Goal: Find specific page/section: Find specific page/section

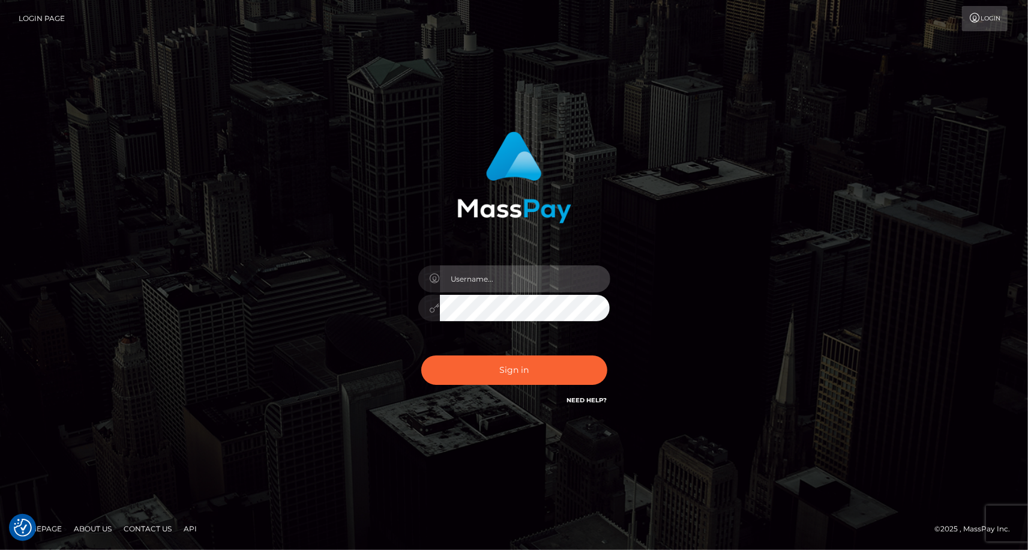
click at [534, 279] on input "text" at bounding box center [525, 278] width 170 height 27
paste input "MaryJoy"
type input "MaryJoy"
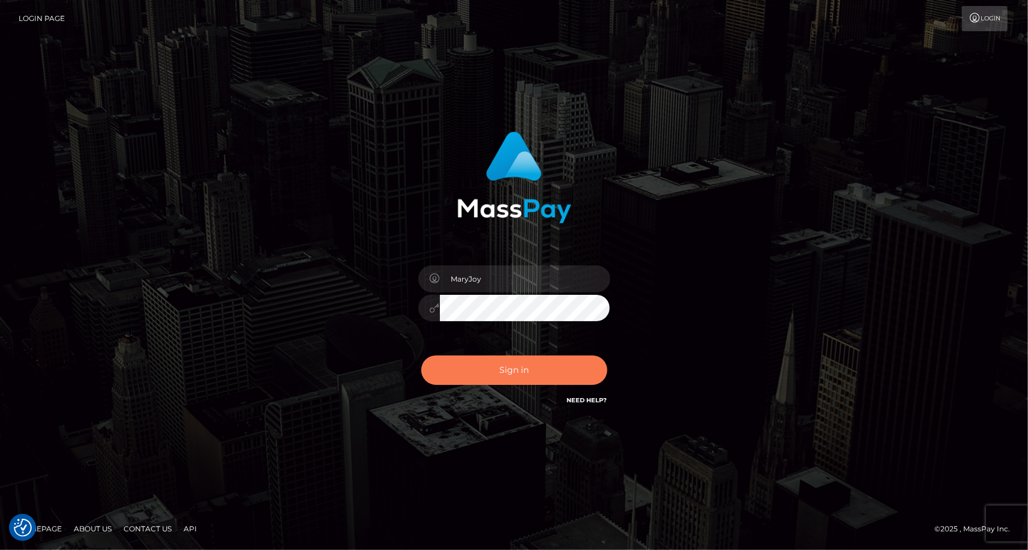
click at [527, 361] on button "Sign in" at bounding box center [514, 369] width 186 height 29
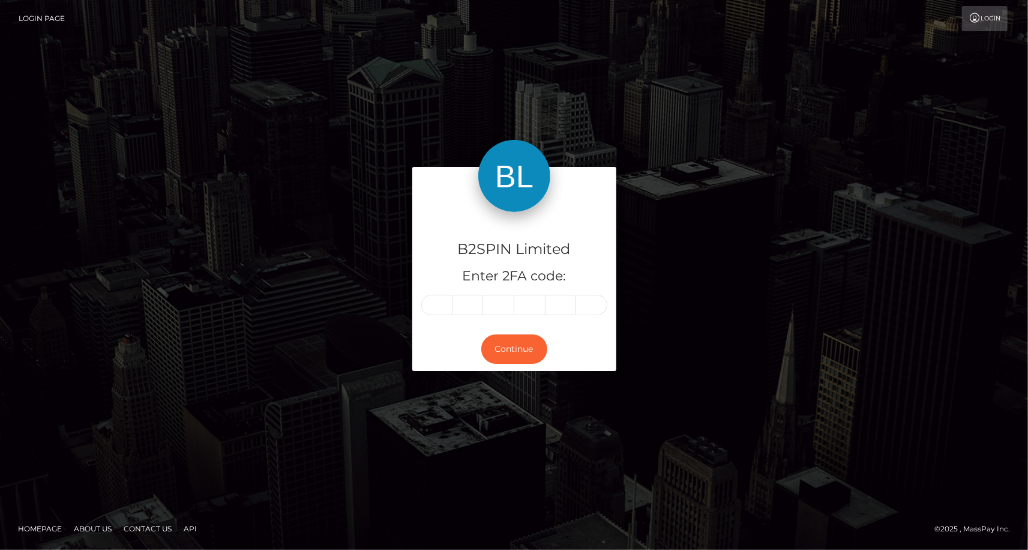
click at [442, 303] on input "text" at bounding box center [436, 305] width 31 height 20
type input "2"
type input "1"
type input "7"
type input "9"
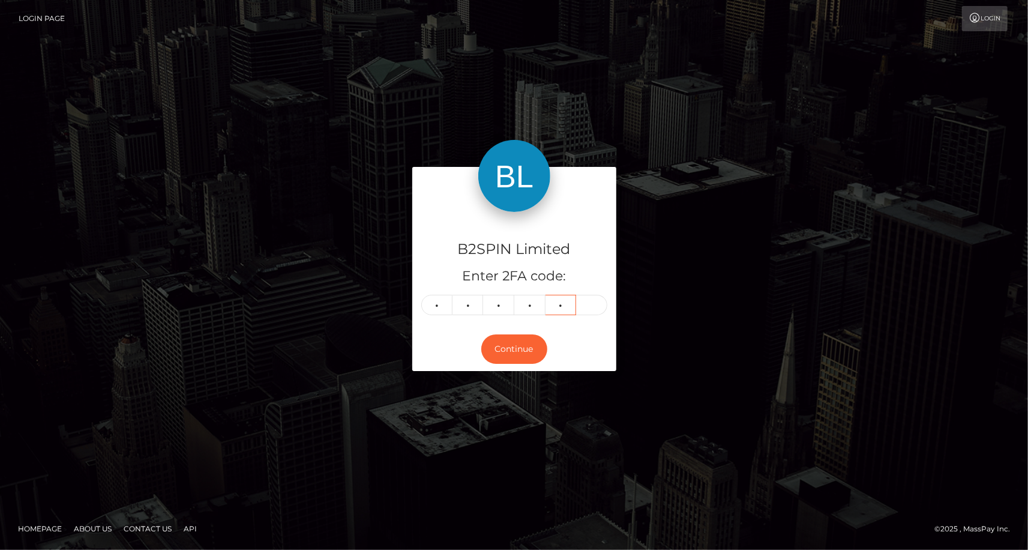
type input "6"
type input "4"
click at [533, 342] on button "Continue" at bounding box center [514, 348] width 66 height 29
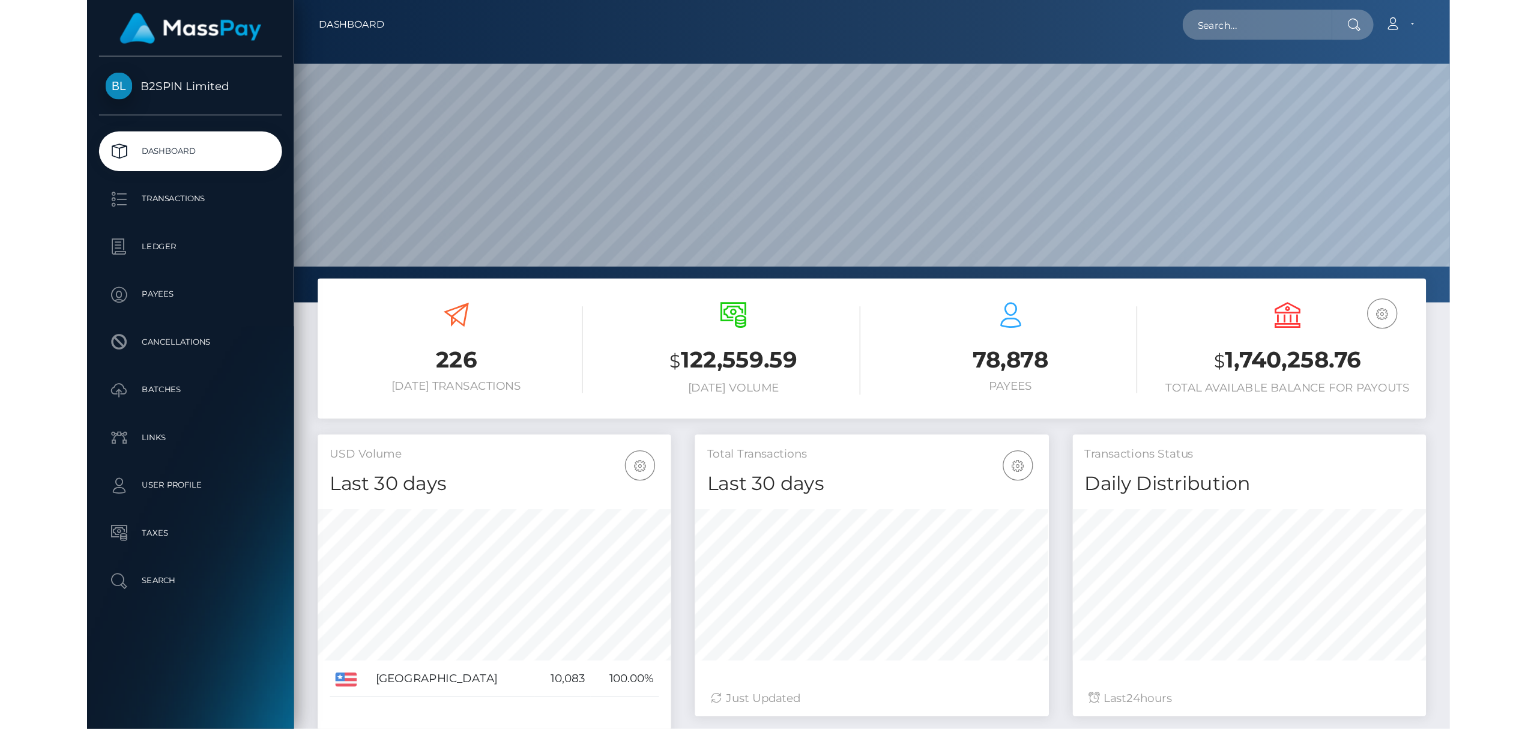
scroll to position [212, 267]
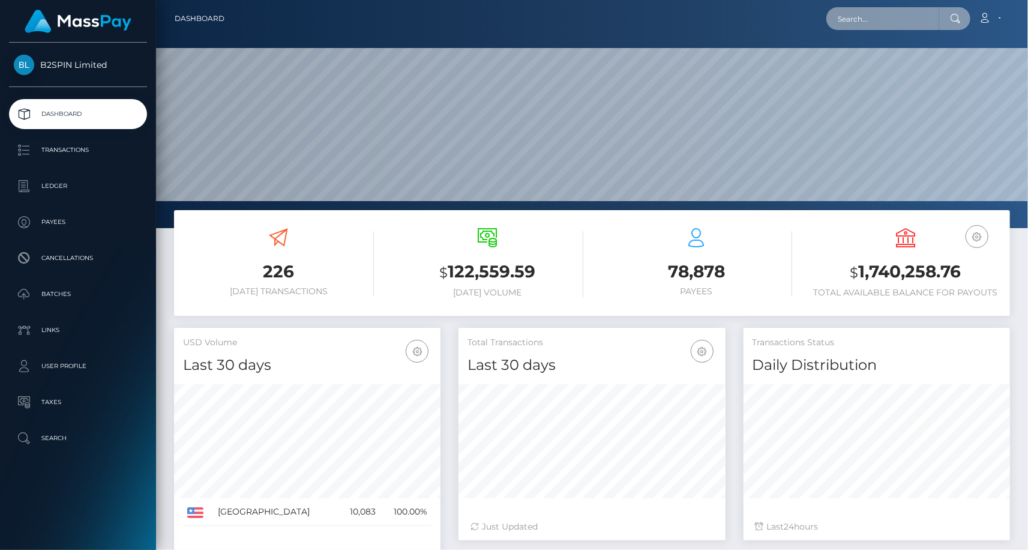
click at [870, 29] on input "text" at bounding box center [882, 18] width 113 height 23
paste input "3399908"
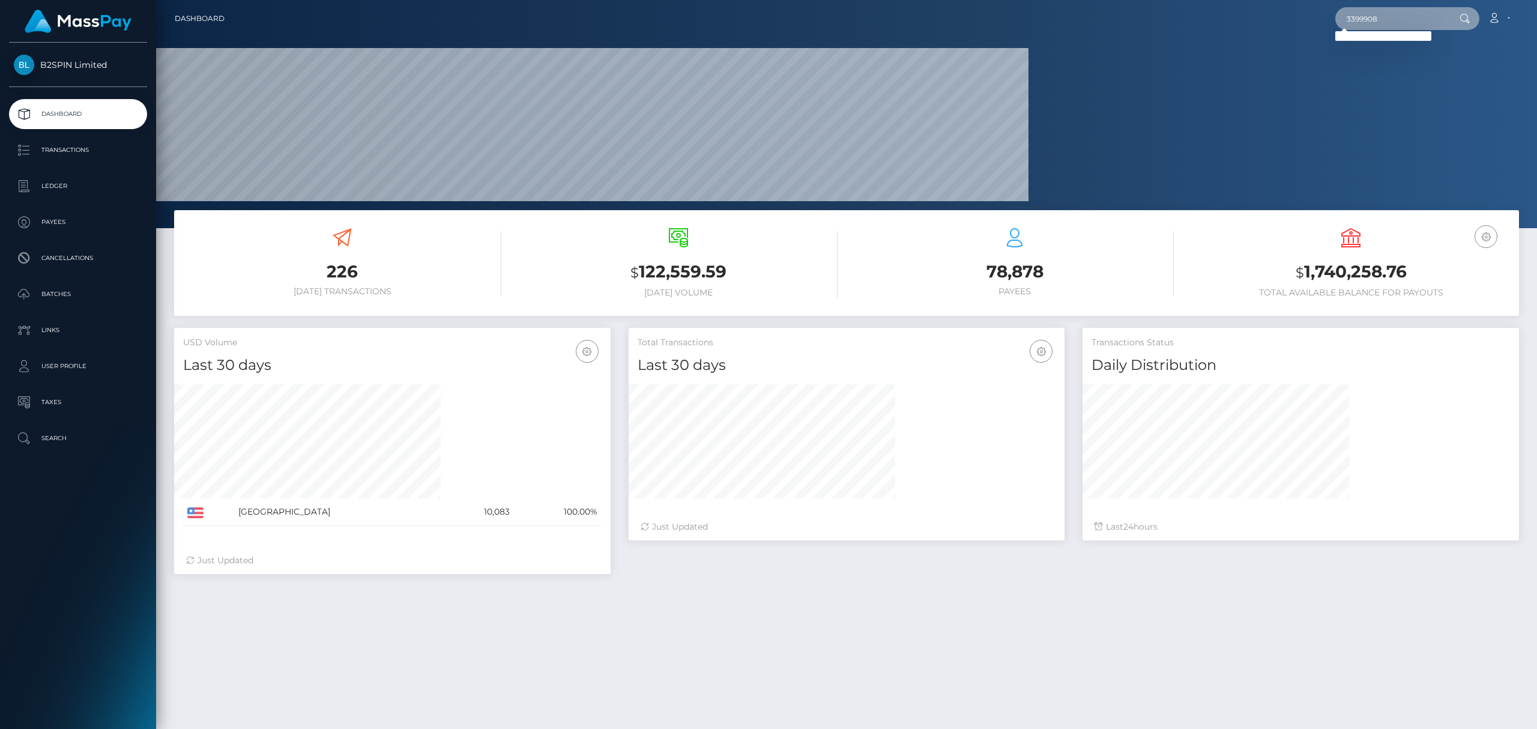
scroll to position [212, 436]
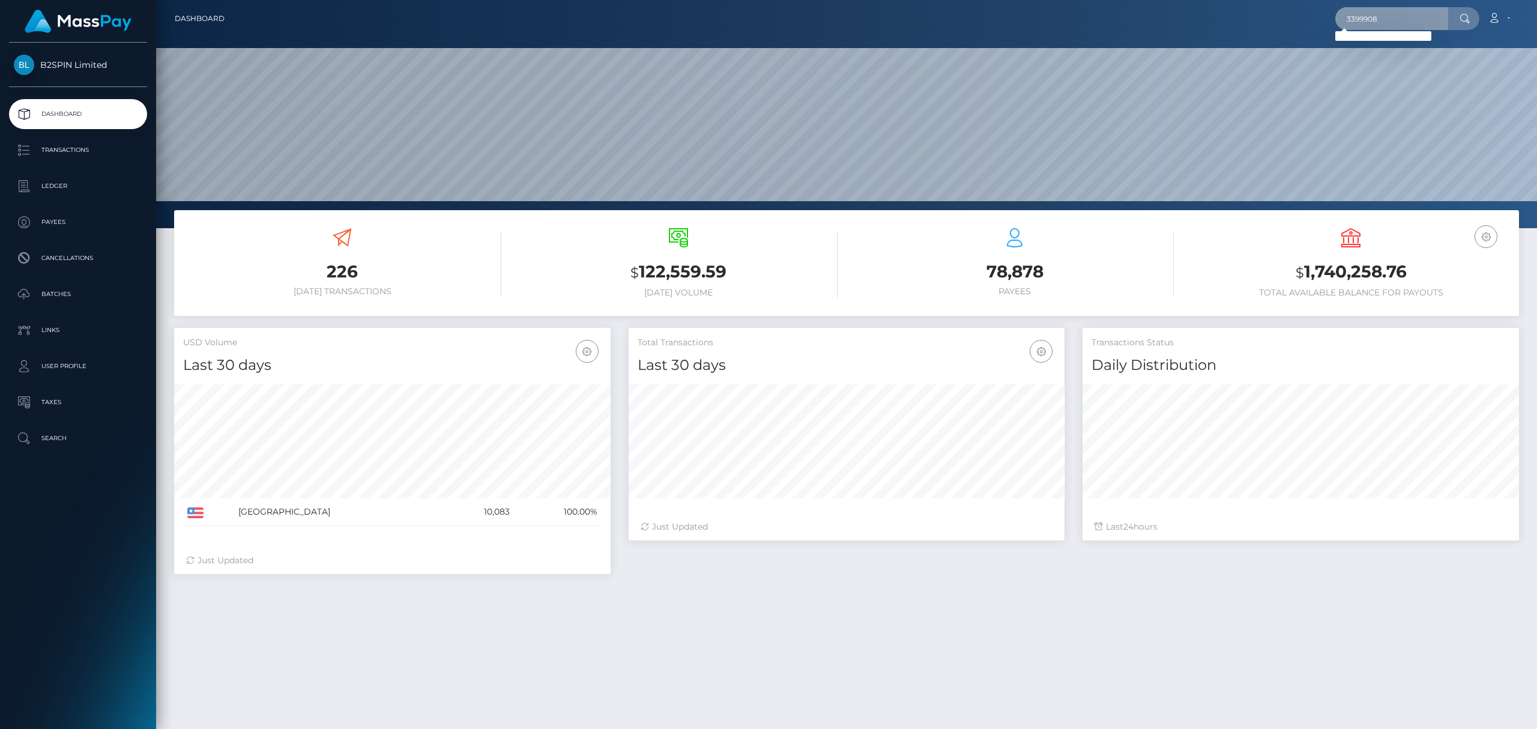
click at [1028, 22] on input "3399908" at bounding box center [1391, 18] width 113 height 23
paste input "1000714944"
type input "1000714944"
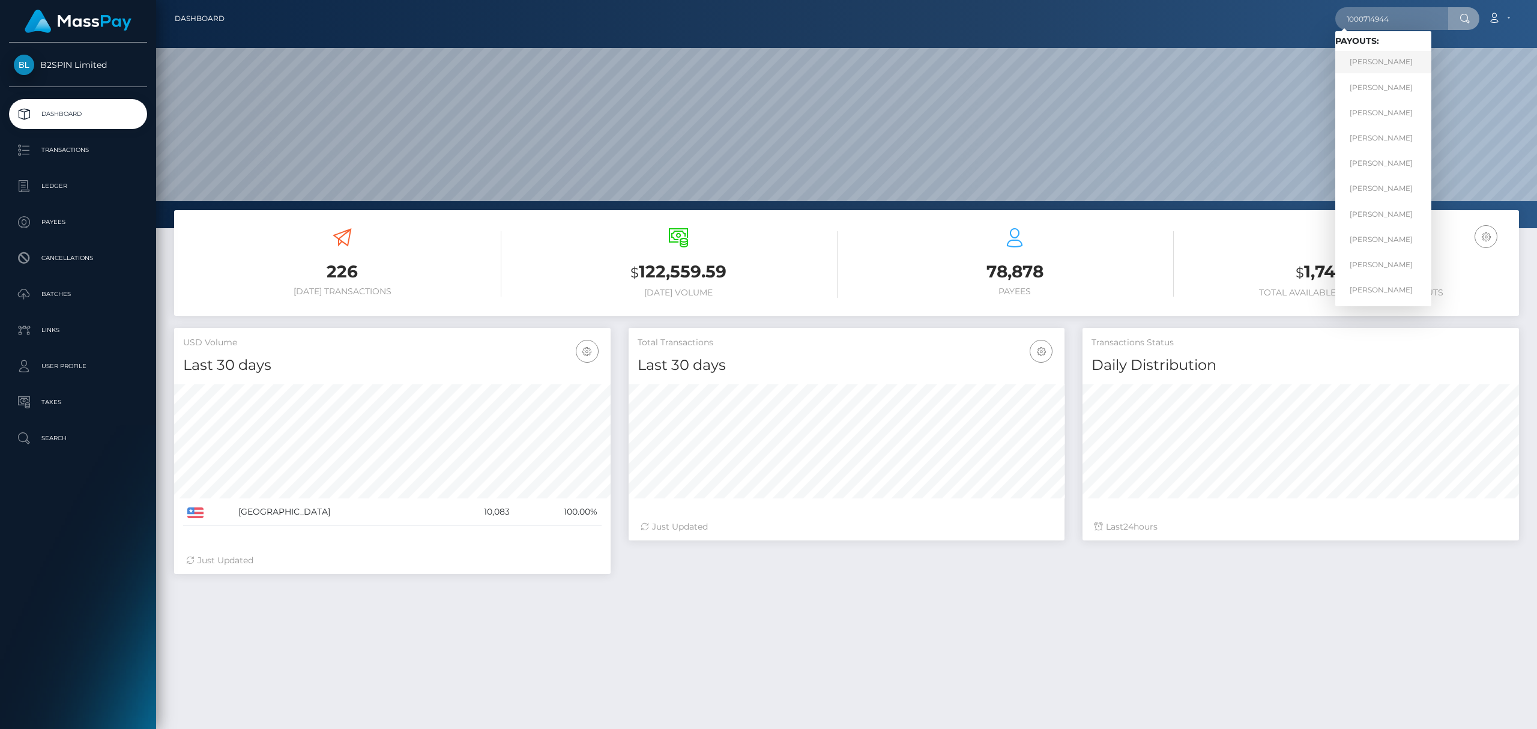
click at [1028, 61] on link "[PERSON_NAME]" at bounding box center [1383, 62] width 96 height 22
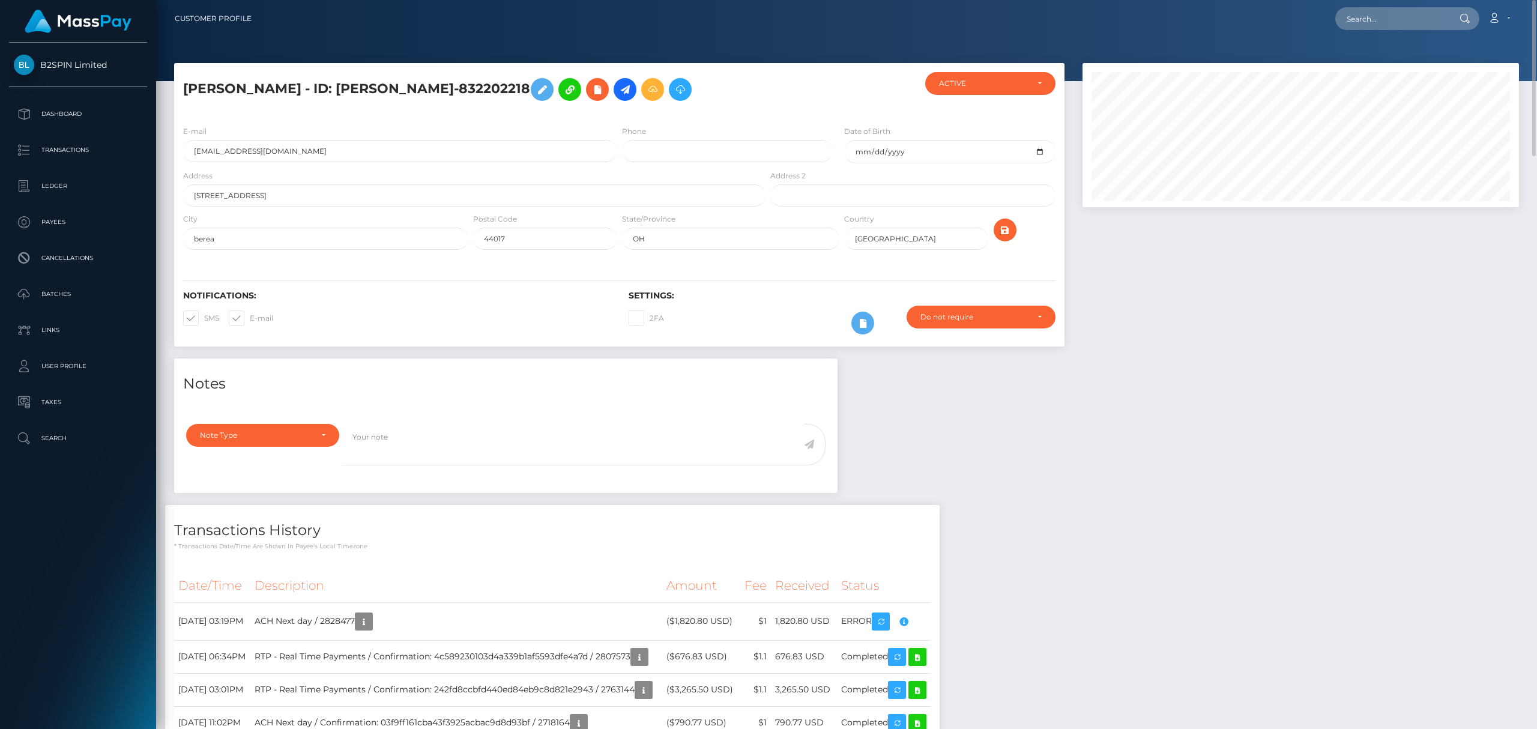
drag, startPoint x: 1377, startPoint y: 32, endPoint x: 1391, endPoint y: 26, distance: 15.4
click at [1377, 32] on nav "Customer Profile Loading... Loading... Account" at bounding box center [846, 18] width 1380 height 37
click at [1393, 26] on input "text" at bounding box center [1391, 18] width 113 height 23
paste input "1000714944"
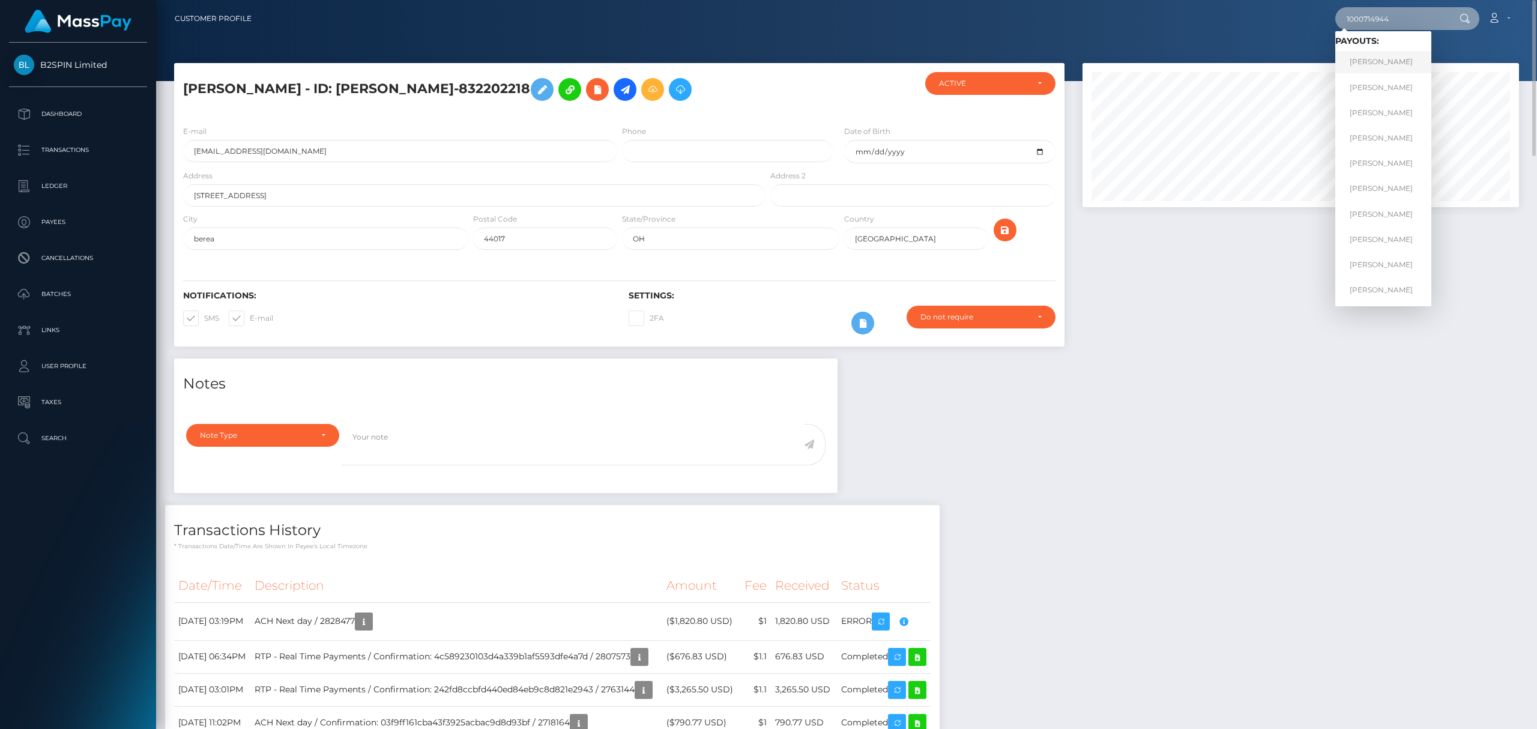
type input "1000714944"
click at [1381, 61] on link "[PERSON_NAME]" at bounding box center [1383, 62] width 96 height 22
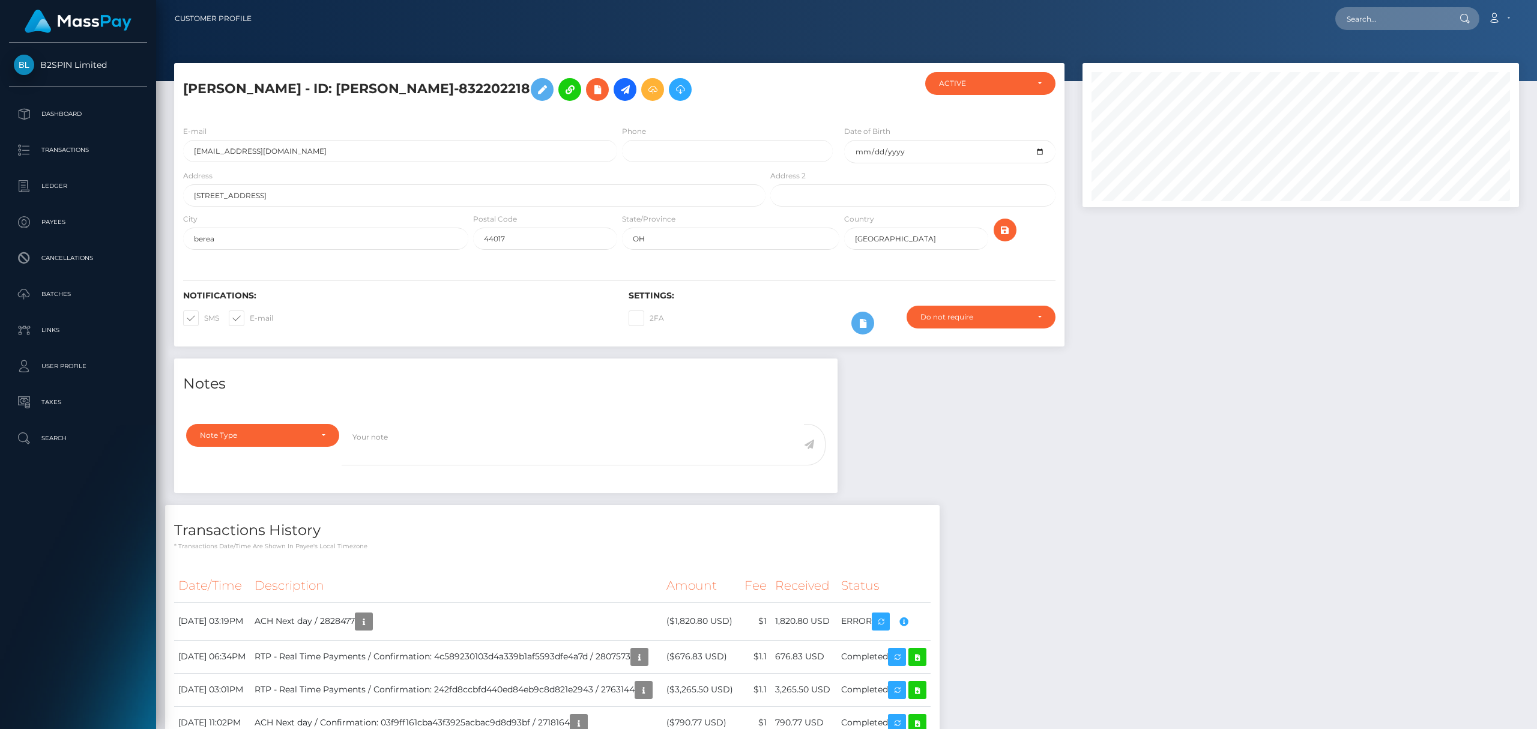
scroll to position [144, 436]
click at [1368, 17] on input "text" at bounding box center [1391, 18] width 113 height 23
paste input "1000714944"
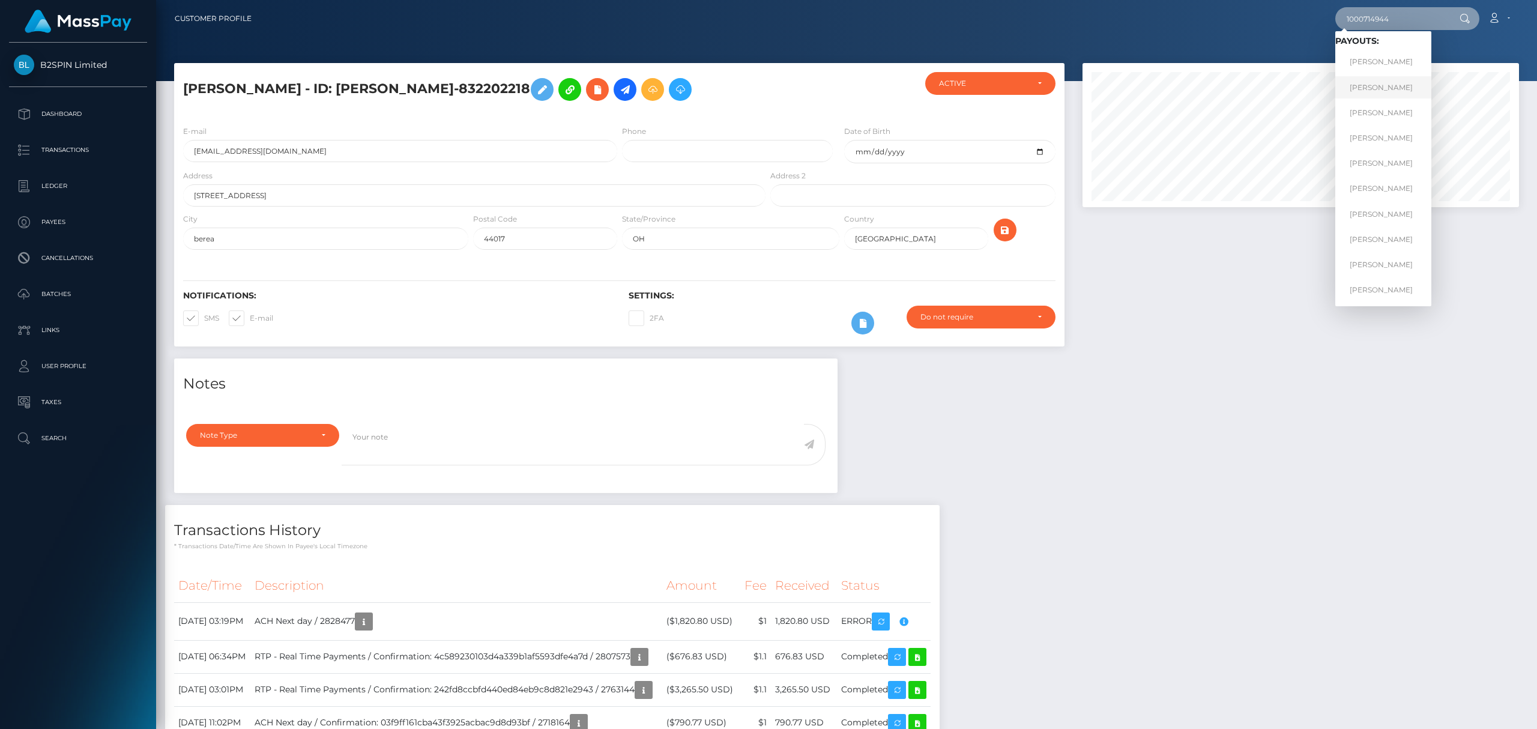
type input "1000714944"
click at [1385, 92] on link "[PERSON_NAME]" at bounding box center [1383, 87] width 96 height 22
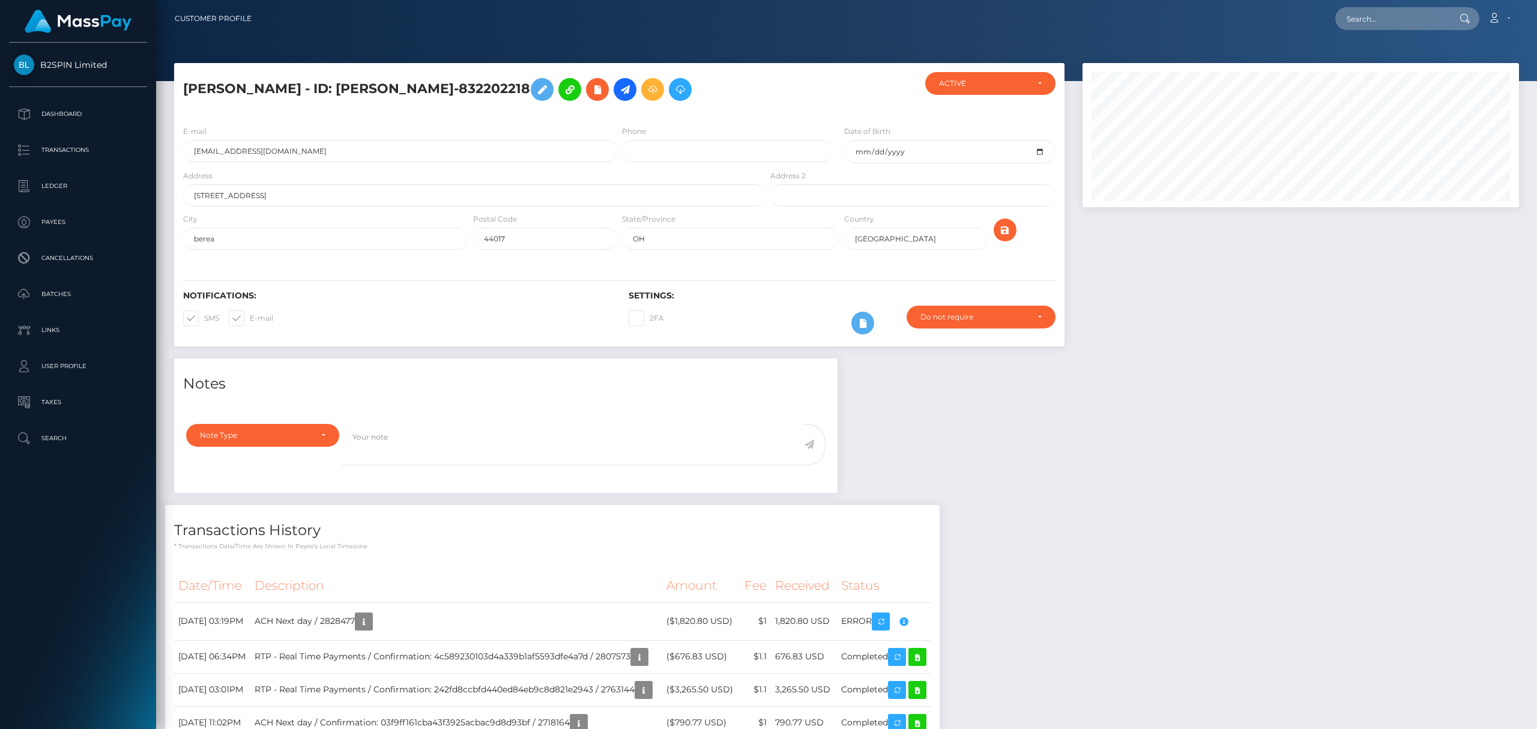
scroll to position [144, 436]
click at [1424, 1] on nav "Customer Profile Loading... Loading... Account" at bounding box center [846, 18] width 1380 height 37
click at [1425, 18] on input "text" at bounding box center [1391, 18] width 113 height 23
paste input "1000714944"
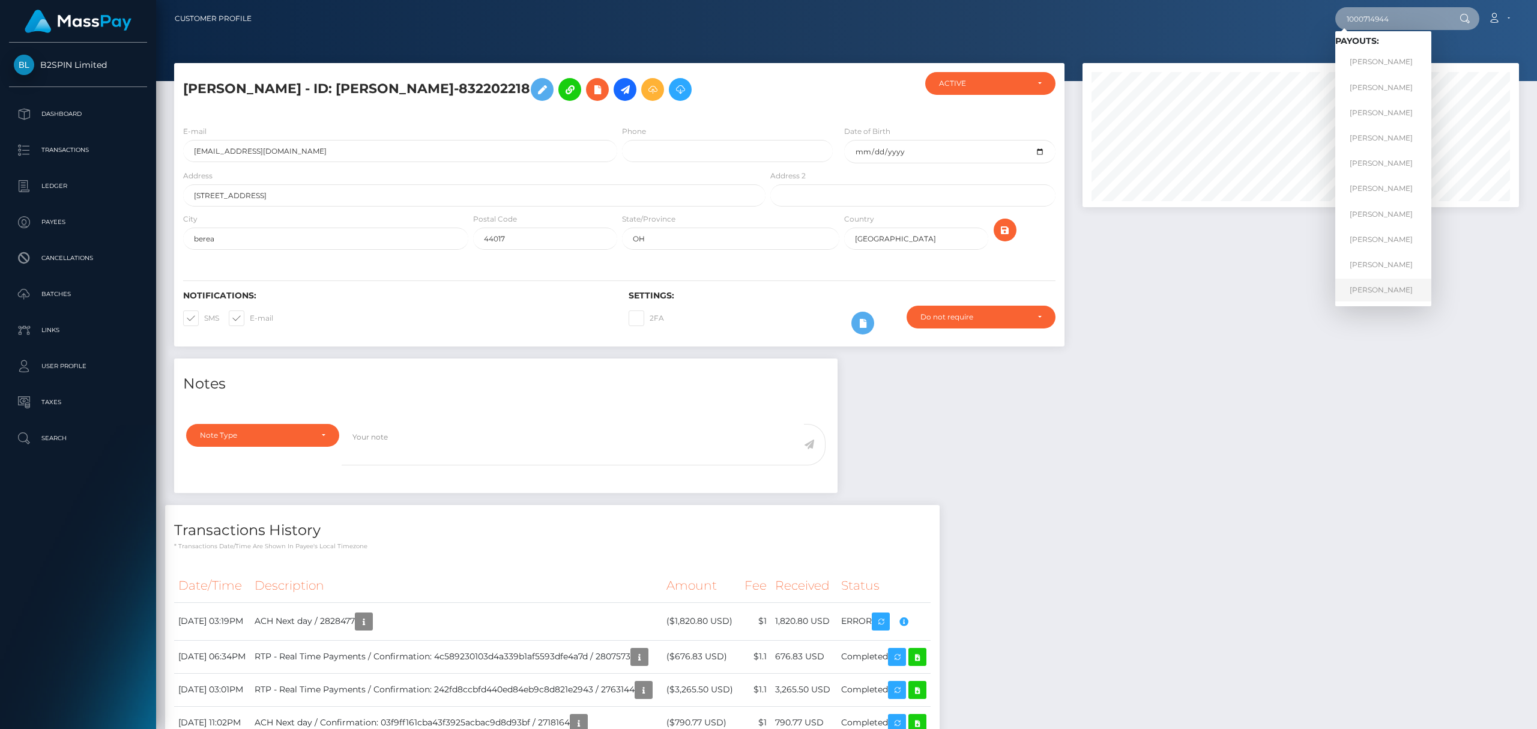
type input "1000714944"
click at [1376, 284] on link "[PERSON_NAME]" at bounding box center [1383, 289] width 96 height 22
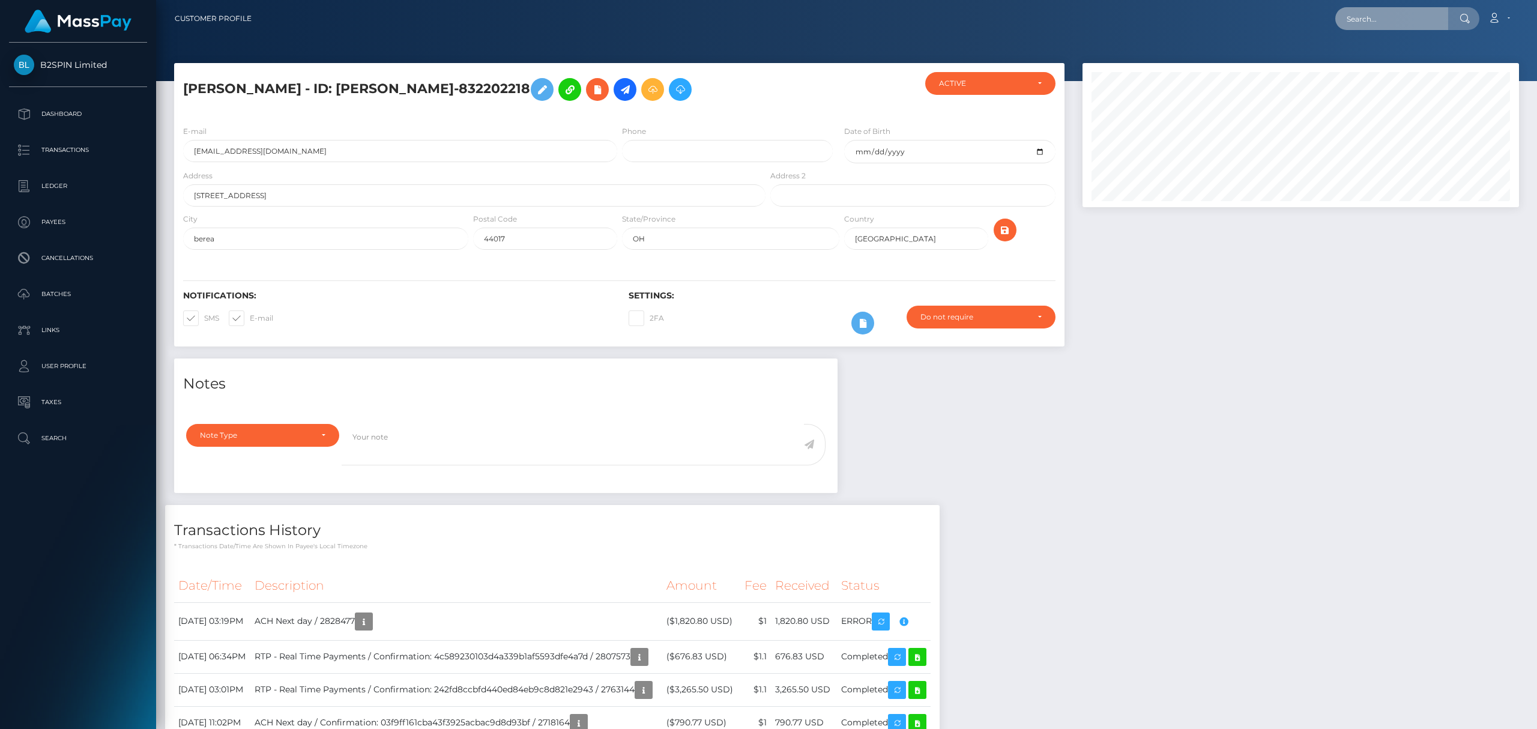
scroll to position [144, 436]
click at [1410, 22] on input "text" at bounding box center [1391, 18] width 113 height 23
paste input "1000714944"
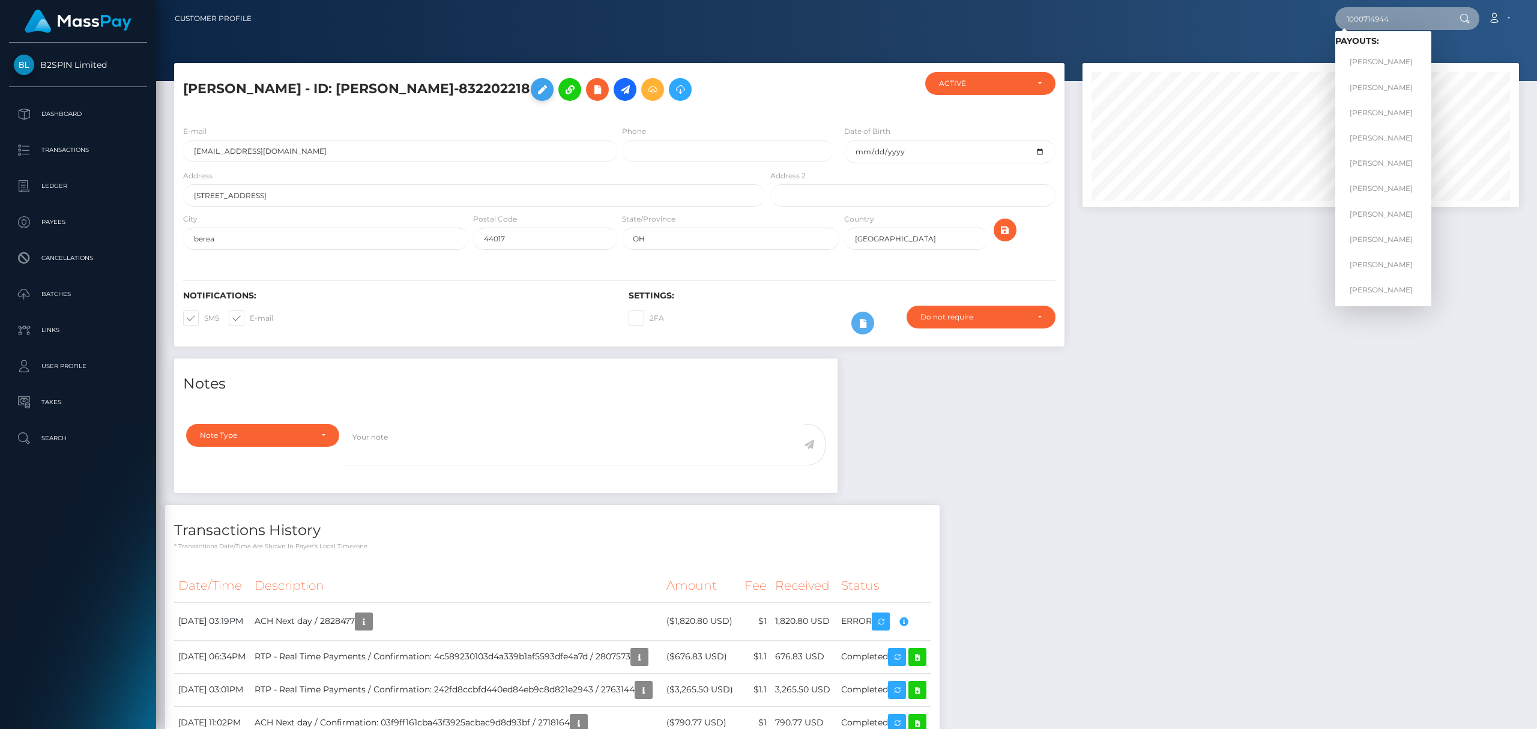
type input "1000714944"
click at [535, 92] on icon at bounding box center [542, 89] width 14 height 15
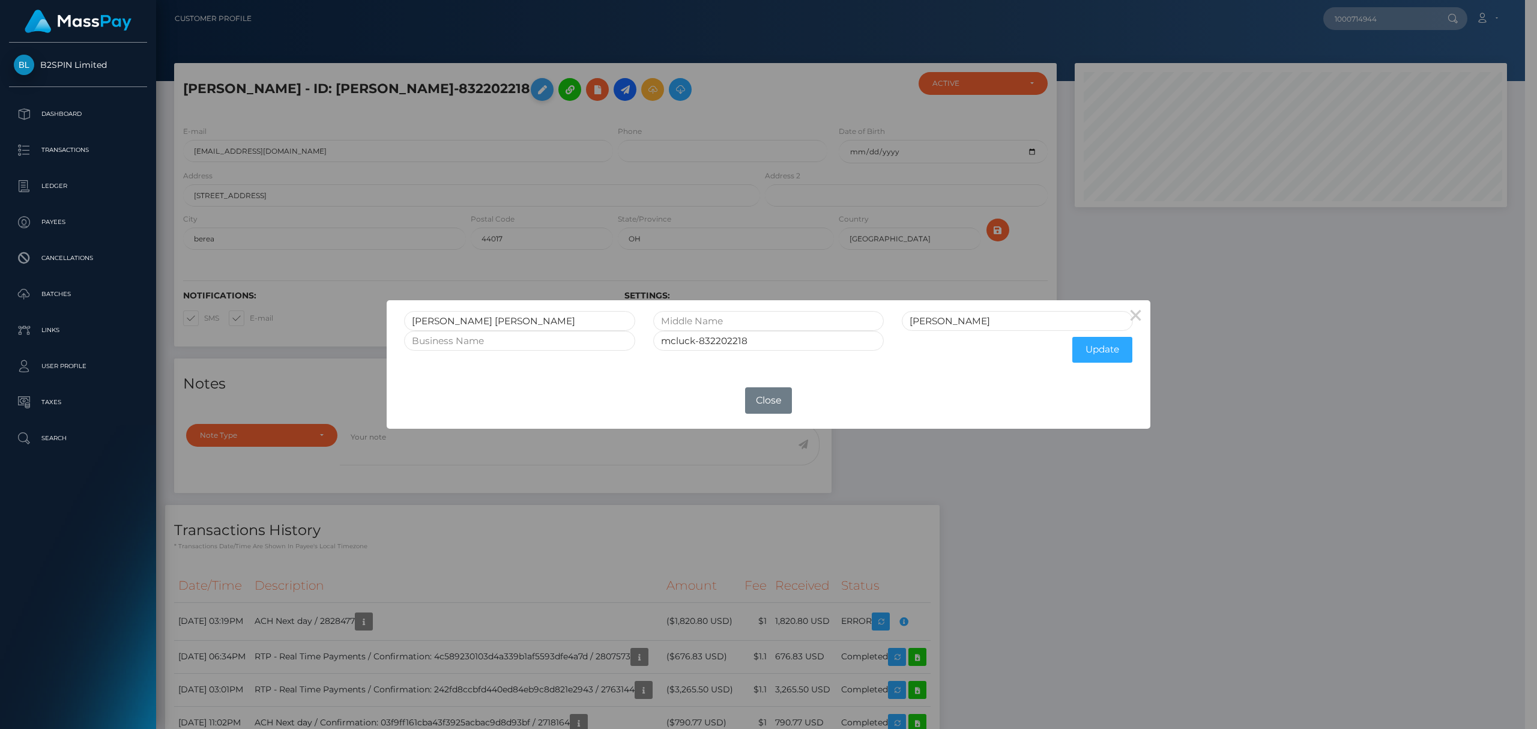
scroll to position [600062, 599773]
click at [712, 344] on input "mcluck-832202218" at bounding box center [768, 341] width 231 height 20
click at [728, 345] on input "mcluck-832202218" at bounding box center [768, 341] width 231 height 20
paste input "1000714944"
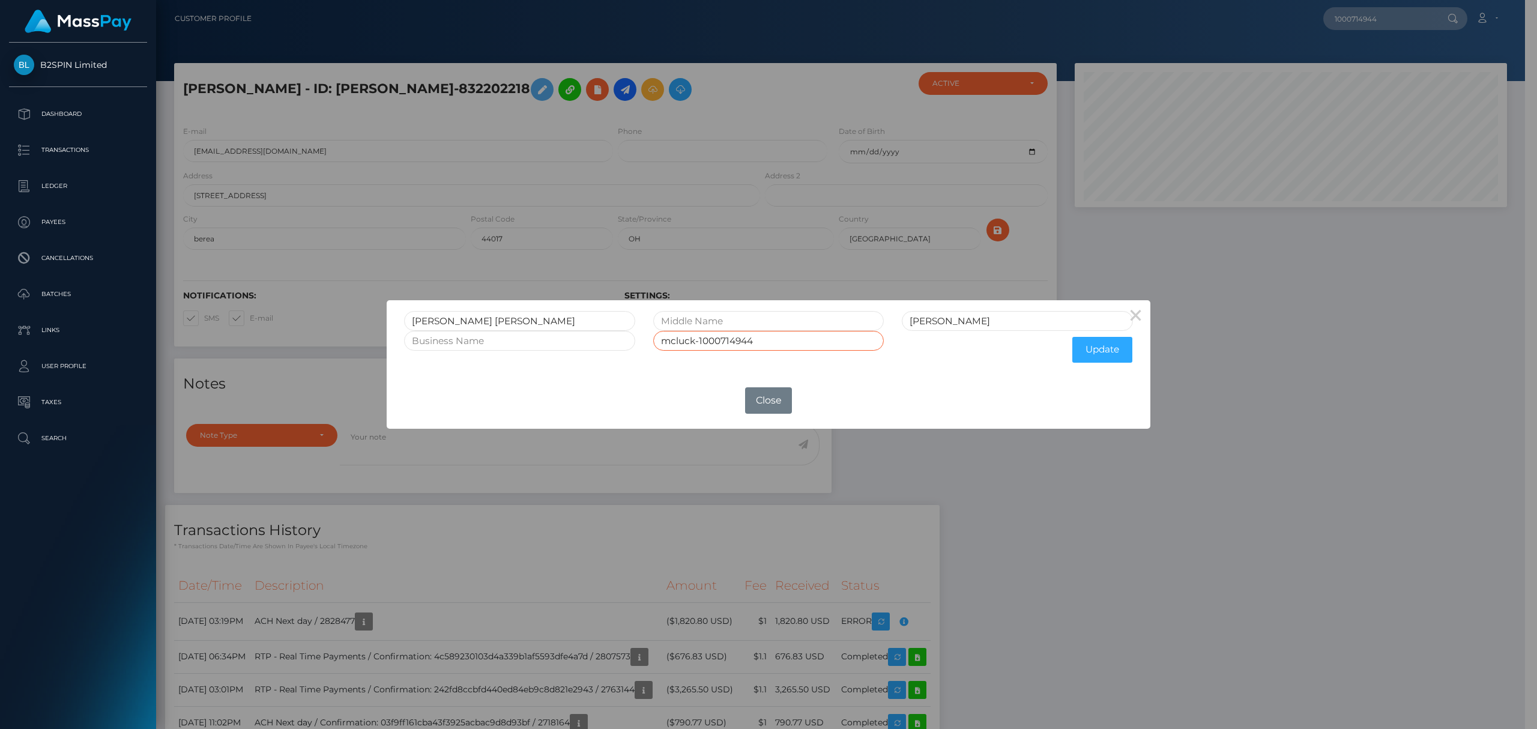
click at [673, 340] on input "mcluck-1000714944" at bounding box center [768, 341] width 231 height 20
paste input "hellomillions"
type input "hellomillions-1000714944"
click at [1140, 319] on button "×" at bounding box center [1135, 314] width 29 height 29
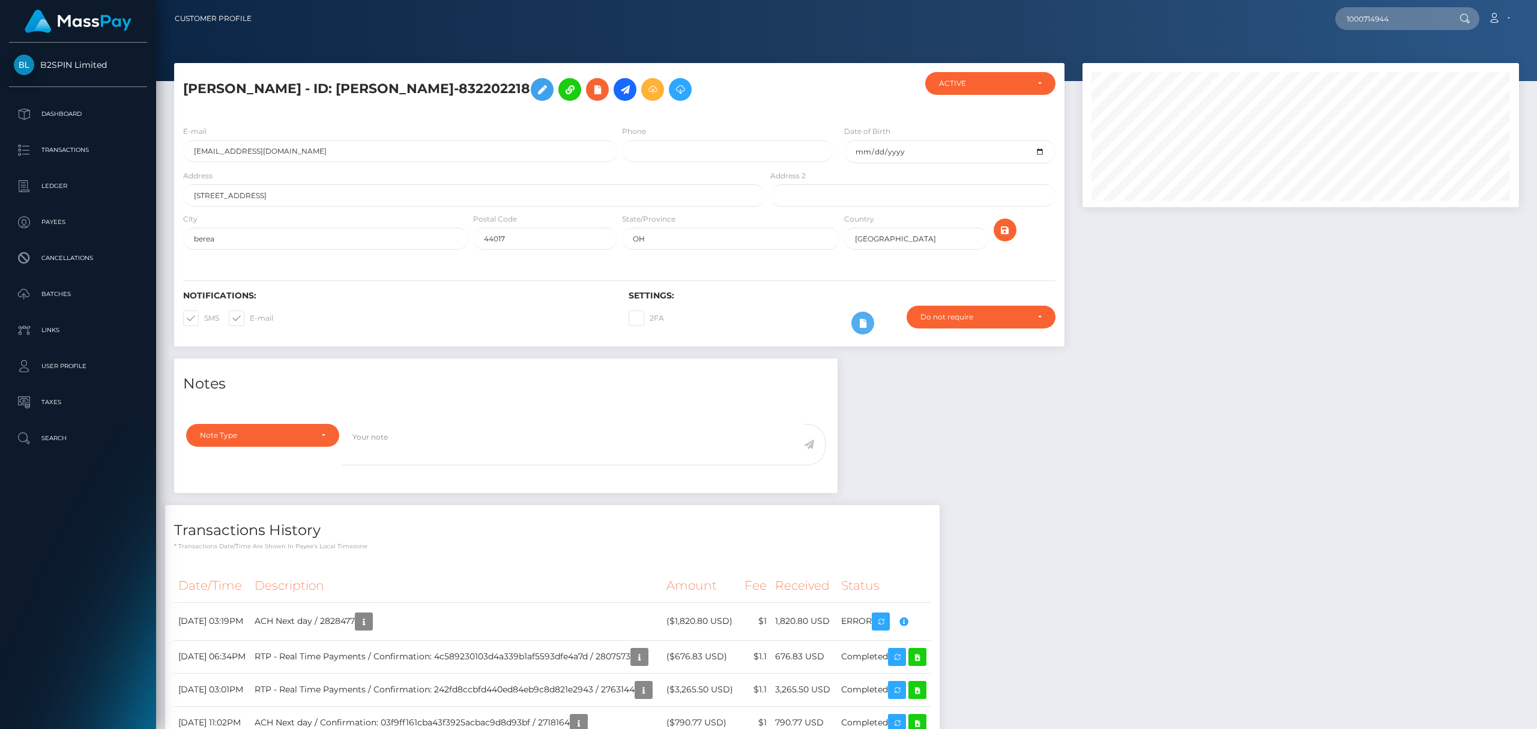
scroll to position [144, 436]
drag, startPoint x: 1331, startPoint y: 15, endPoint x: 1350, endPoint y: 16, distance: 18.6
click at [1331, 15] on div "1000714944 Loading... Loading... Payouts: [PERSON_NAME] [PERSON_NAME] [PERSON_N…" at bounding box center [889, 18] width 1257 height 25
click at [1350, 16] on input "1000714944" at bounding box center [1391, 18] width 113 height 23
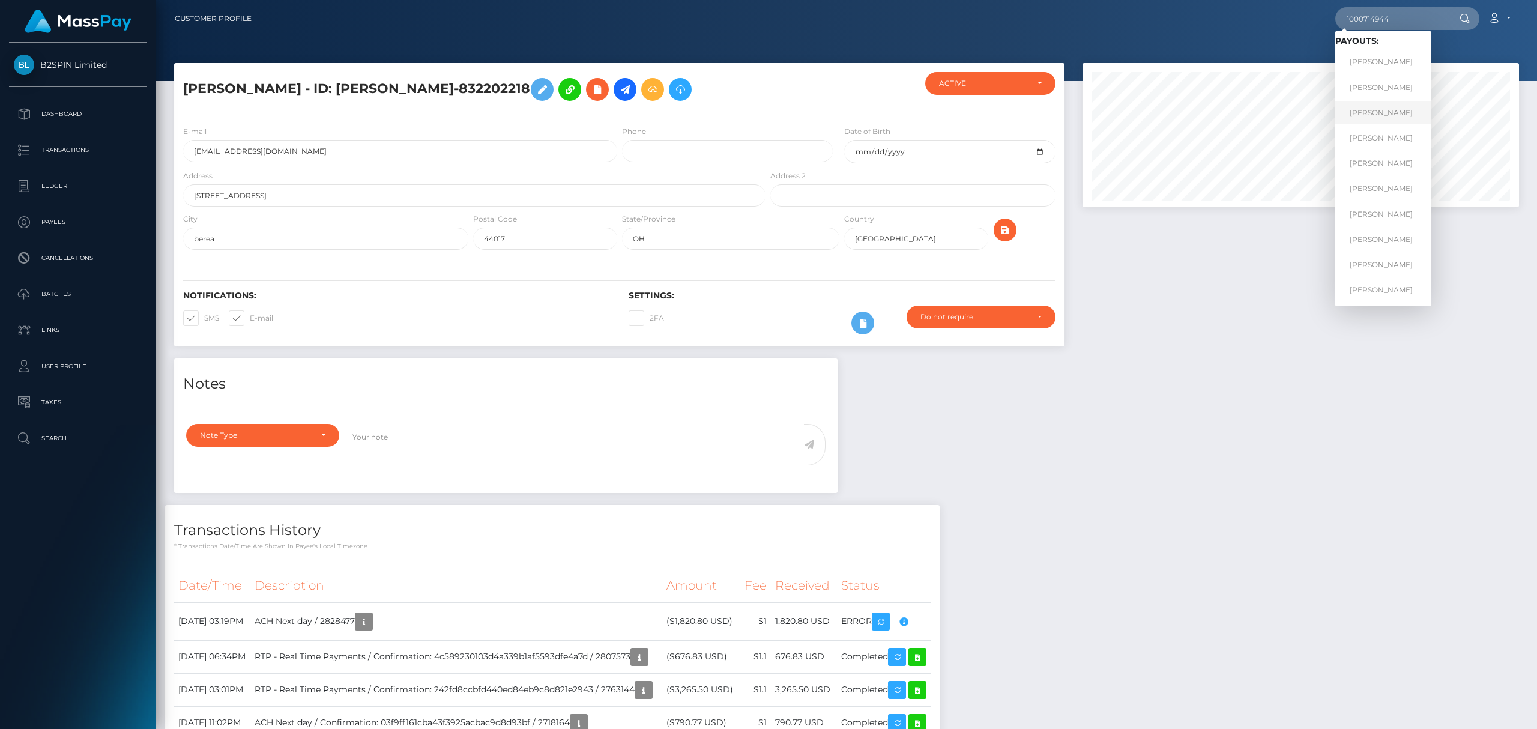
click at [1370, 114] on link "[PERSON_NAME]" at bounding box center [1383, 112] width 96 height 22
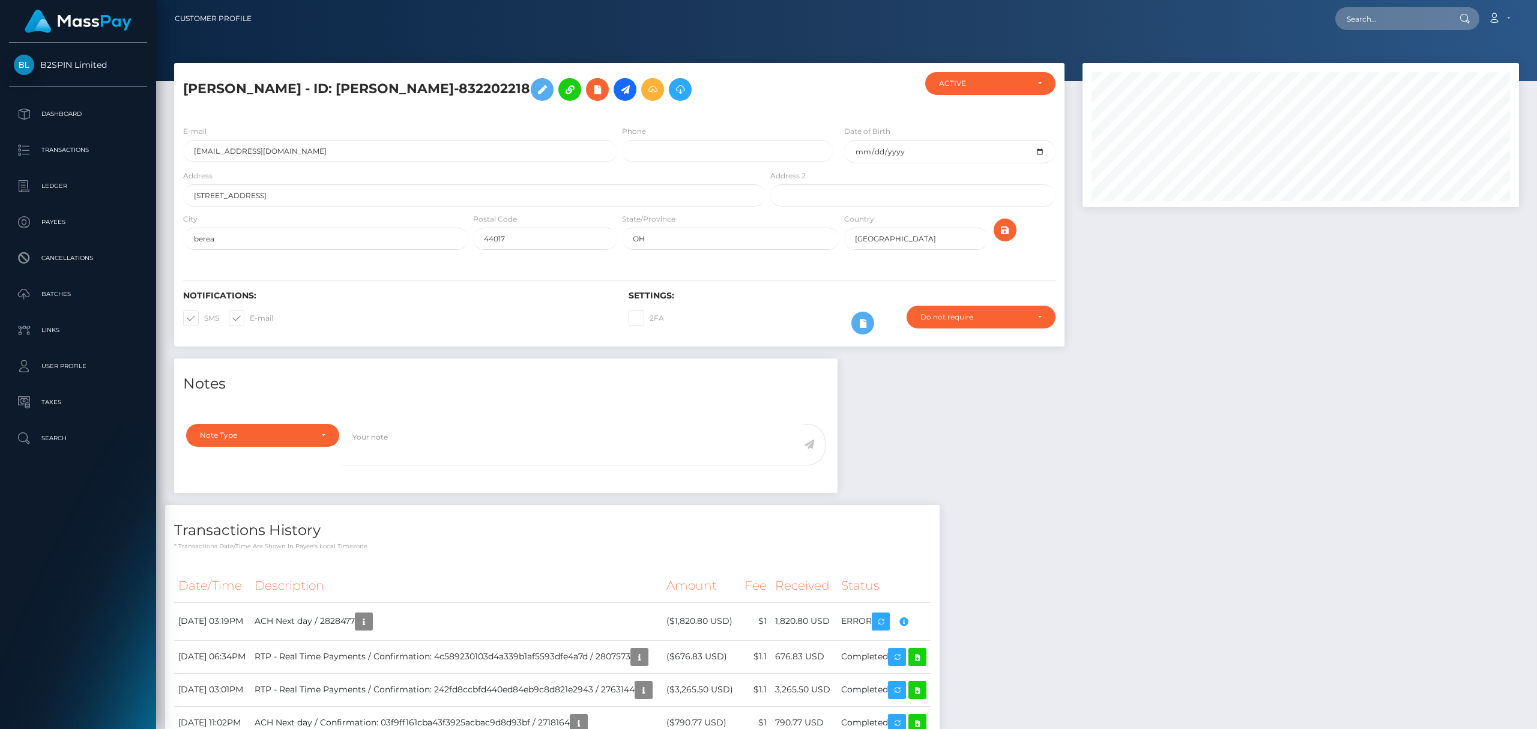
drag, startPoint x: 0, startPoint y: 0, endPoint x: 1176, endPoint y: 403, distance: 1243.6
click at [1379, 18] on input "text" at bounding box center [1391, 18] width 113 height 23
click at [1383, 30] on div "Loading... Loading... Account Edit Profile Logout" at bounding box center [889, 18] width 1257 height 25
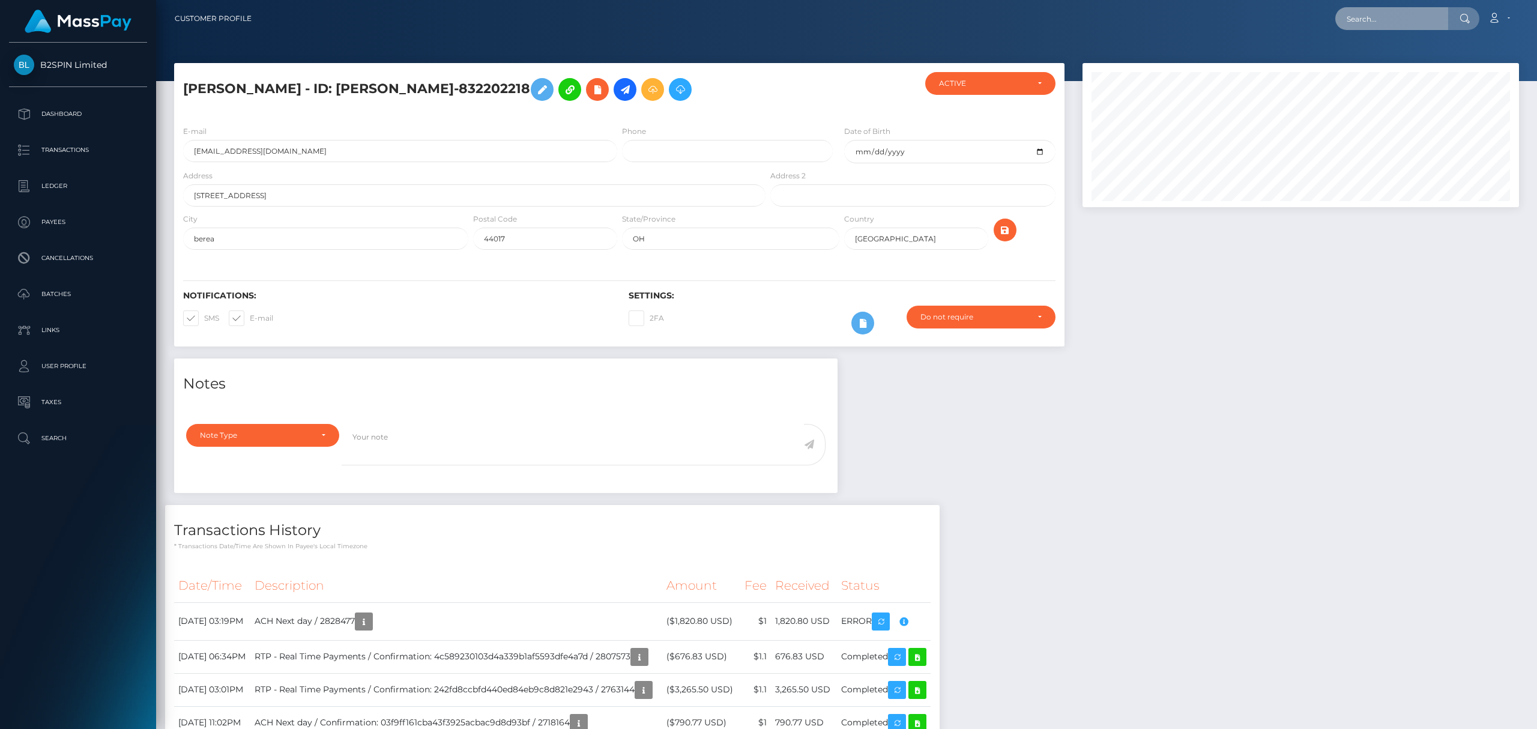
click at [1400, 17] on input "text" at bounding box center [1391, 18] width 113 height 23
paste input "1000714944"
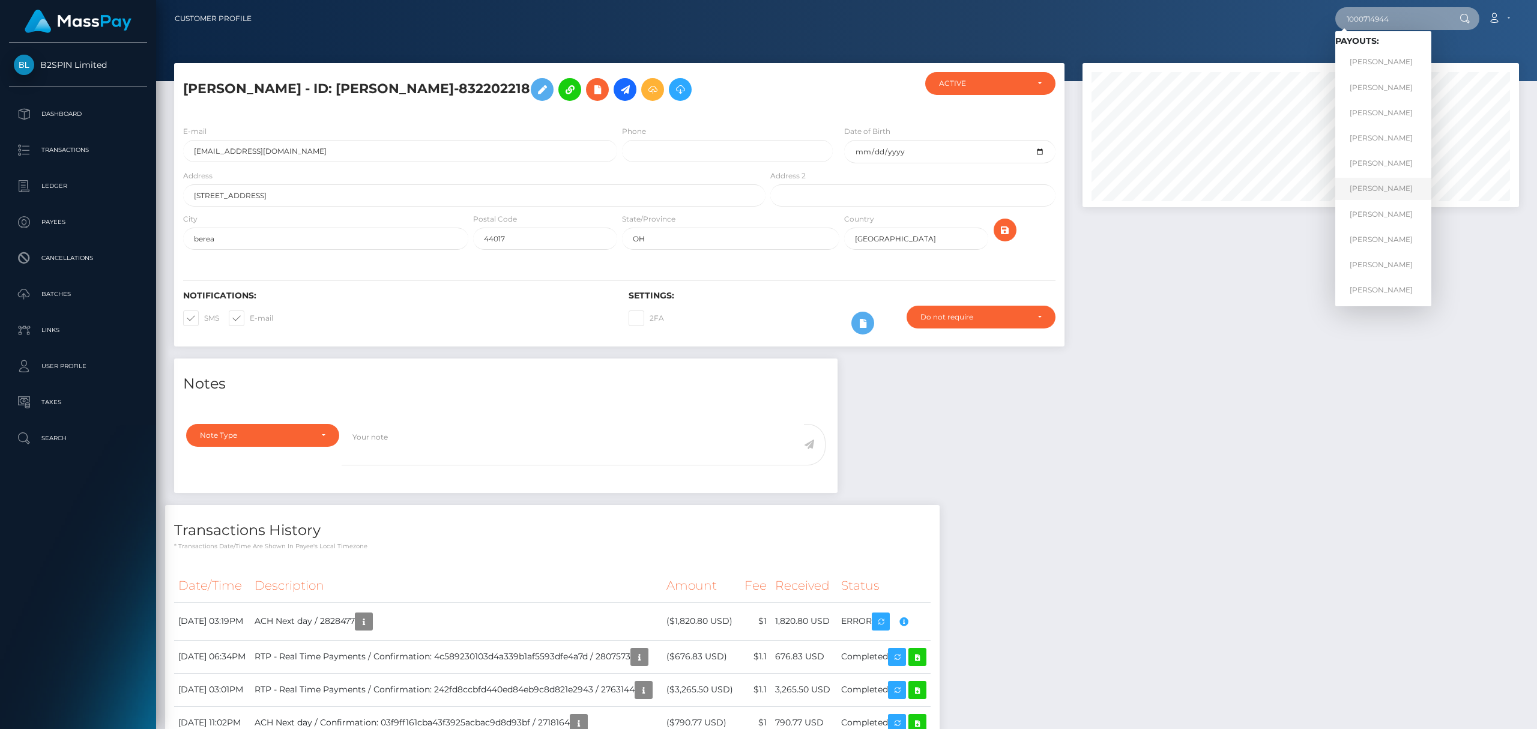
type input "1000714944"
click at [1371, 195] on link "[PERSON_NAME]" at bounding box center [1383, 189] width 96 height 22
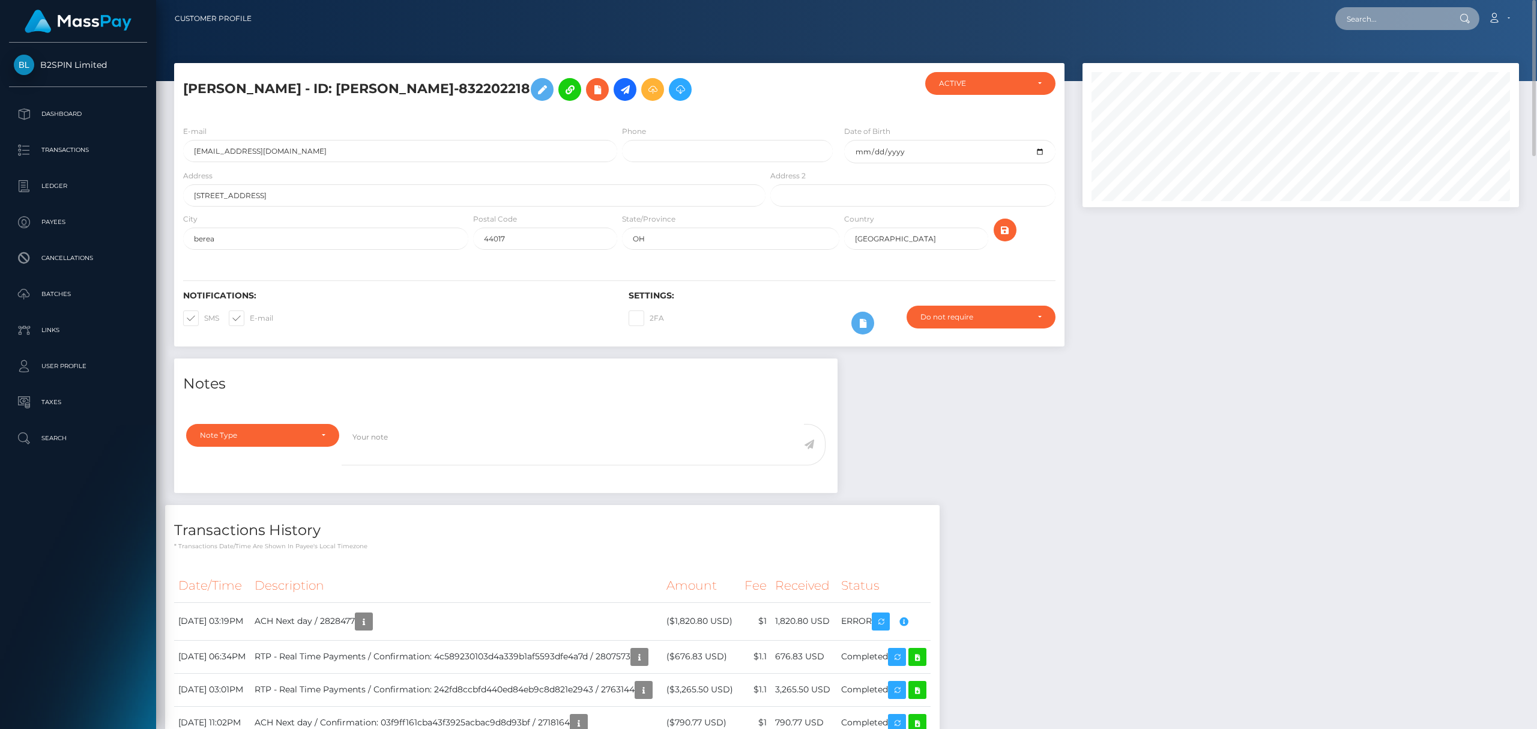
click at [1422, 14] on input "text" at bounding box center [1391, 18] width 113 height 23
paste input "18e4acdc-d512-48c7-9d40-7b24db145ffd"
type input "18e4acdc-d512-48c7-9d40-7b24db145ffd"
